Goal: Transaction & Acquisition: Purchase product/service

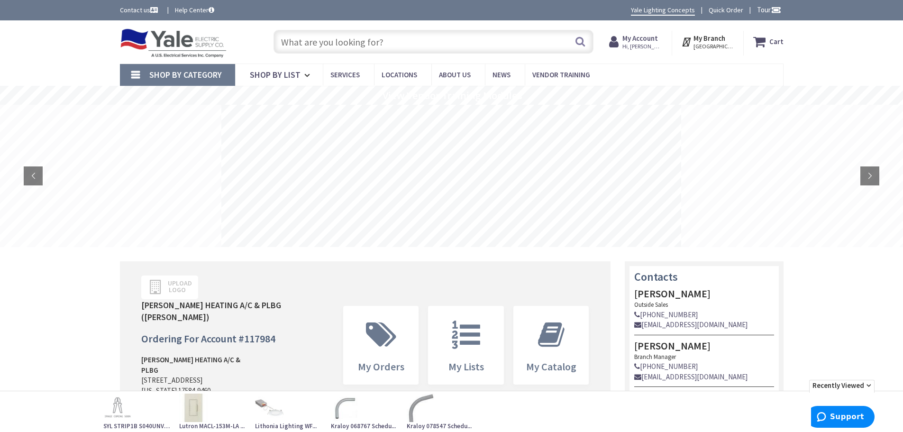
click at [648, 41] on strong "My Account" at bounding box center [640, 38] width 36 height 9
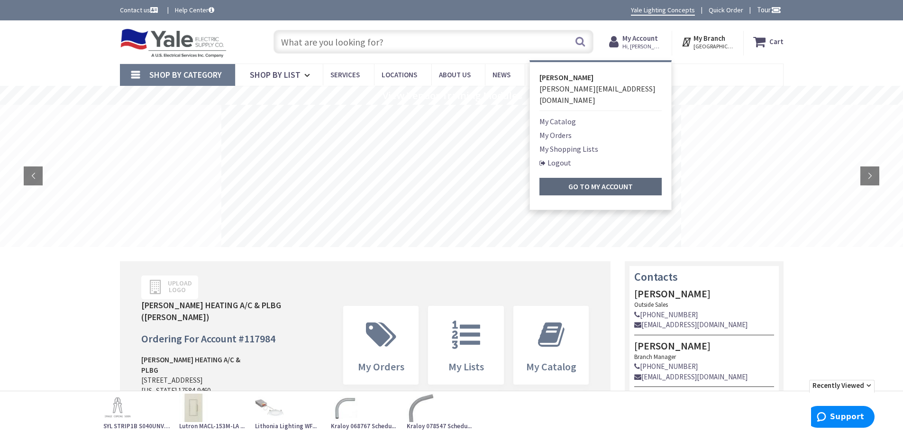
click at [608, 182] on strong "Go to My Account" at bounding box center [600, 186] width 64 height 9
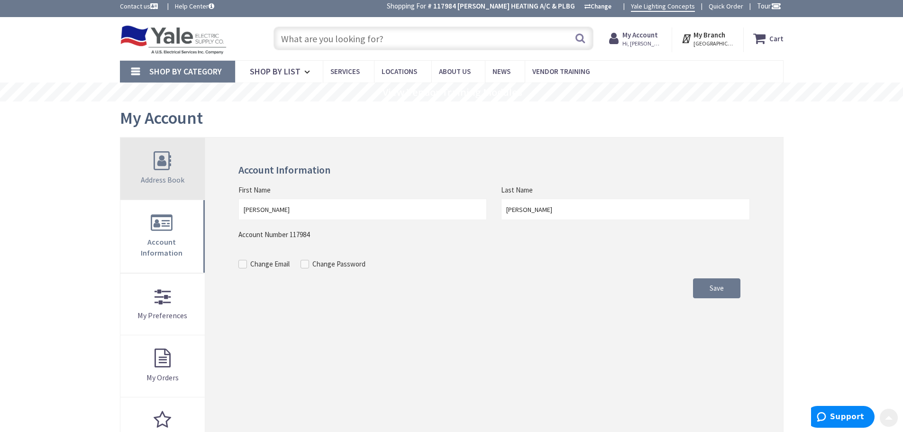
scroll to position [1, 0]
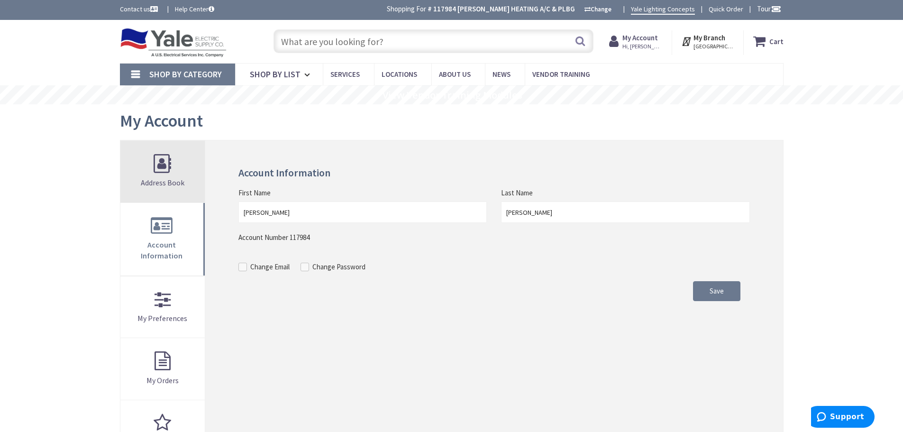
click at [163, 171] on link "Address Book" at bounding box center [162, 172] width 85 height 62
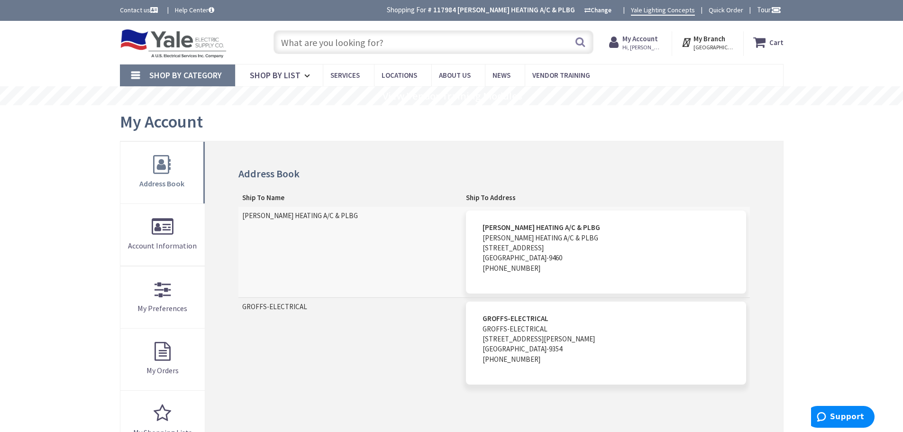
click at [618, 348] on address "GROFFS-ELECTRICAL GROFFS-ELECTRICAL 410 BAUMGARDNER RD WILLOW STREET, PA 17584-…" at bounding box center [606, 342] width 280 height 83
click at [510, 338] on address "GROFFS-ELECTRICAL GROFFS-ELECTRICAL 410 BAUMGARDNER RD WILLOW STREET, PA 17584-…" at bounding box center [606, 342] width 280 height 83
click at [271, 310] on td "GROFFS-ELECTRICAL" at bounding box center [350, 343] width 224 height 91
click at [507, 225] on strong "[PERSON_NAME] HEATING A/C & PLBG" at bounding box center [542, 227] width 118 height 9
click at [502, 314] on strong "GROFFS-ELECTRICAL" at bounding box center [516, 318] width 66 height 9
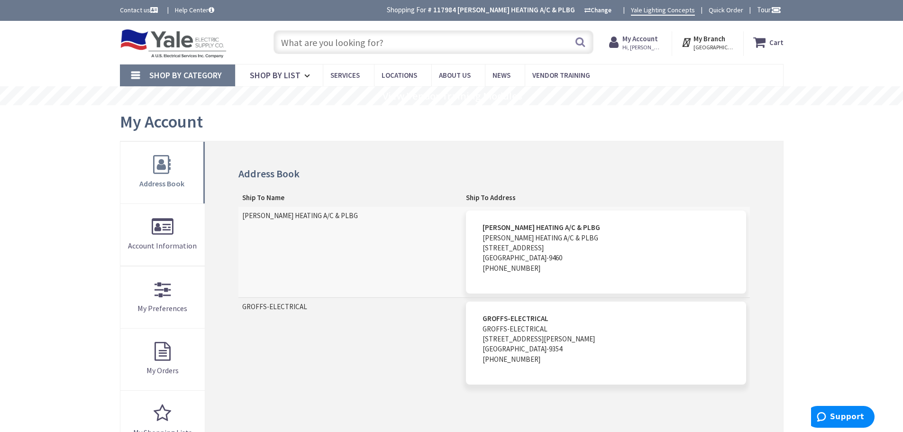
click at [497, 324] on address "GROFFS-ELECTRICAL GROFFS-ELECTRICAL 410 BAUMGARDNER RD WILLOW STREET, PA 17584-…" at bounding box center [606, 342] width 280 height 83
click at [331, 42] on input "text" at bounding box center [434, 42] width 320 height 24
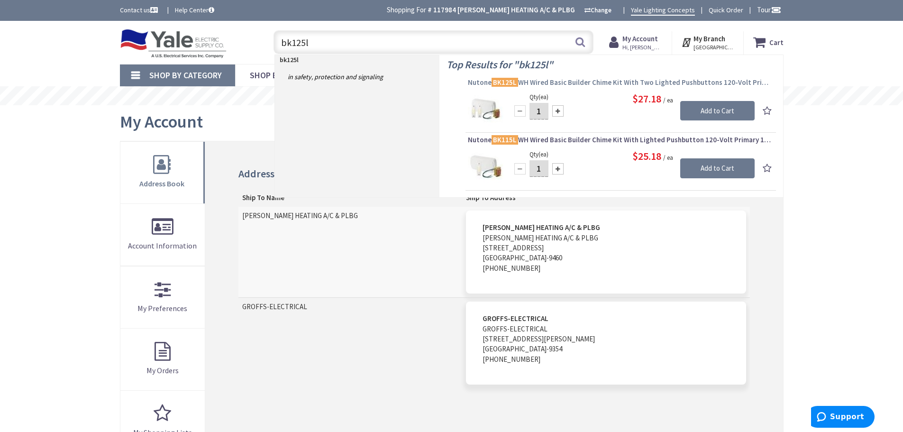
type input "bk125l"
click at [500, 83] on mark "BK125L" at bounding box center [505, 82] width 27 height 12
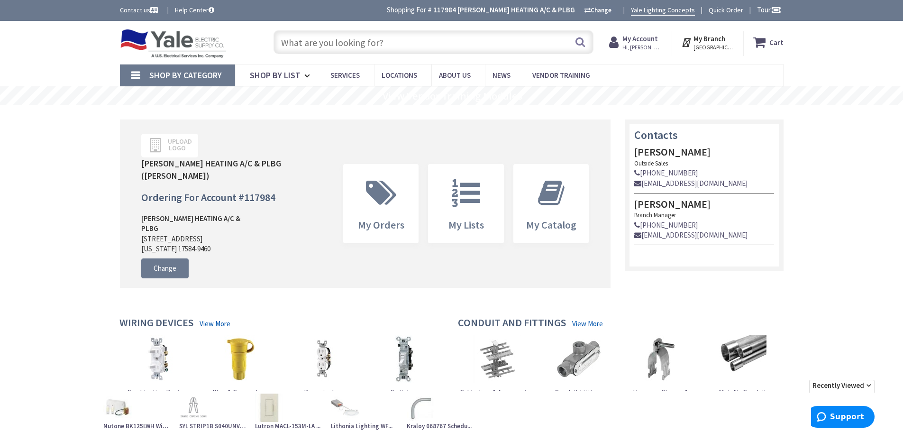
click at [341, 41] on input "text" at bounding box center [434, 42] width 320 height 24
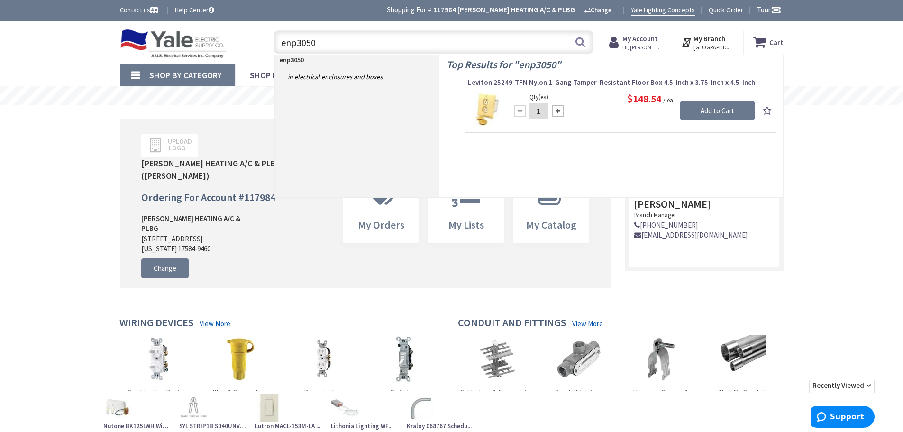
type input "enp3050"
